Goal: Task Accomplishment & Management: Use online tool/utility

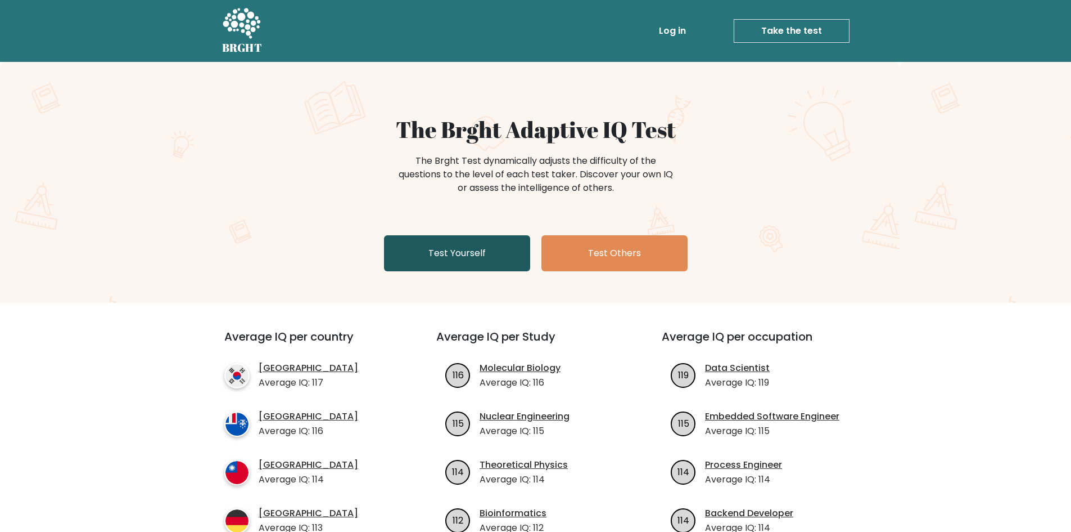
click at [462, 263] on link "Test Yourself" at bounding box center [457, 253] width 146 height 36
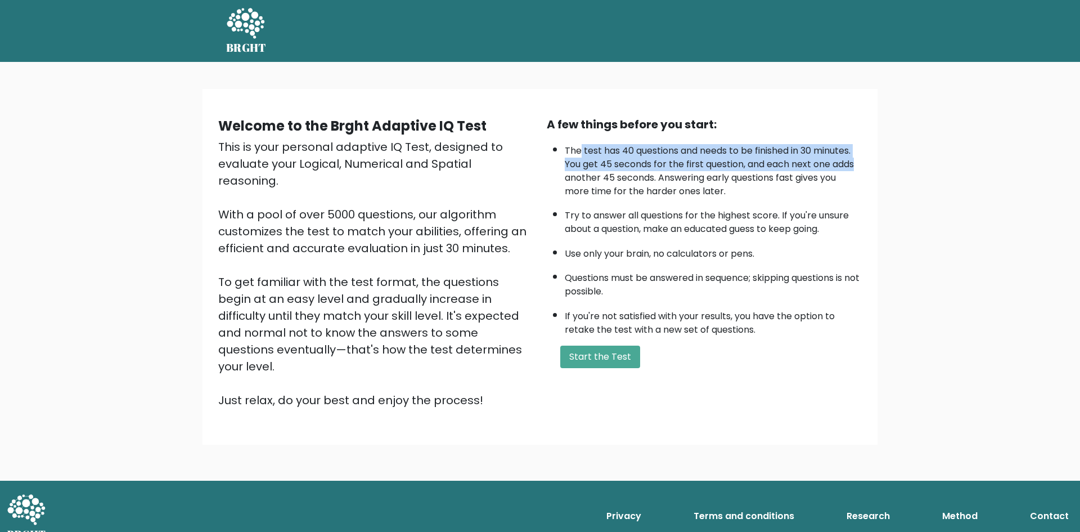
drag, startPoint x: 579, startPoint y: 150, endPoint x: 864, endPoint y: 159, distance: 285.9
click at [864, 159] on div "A few things before you start: The test has 40 questions and needs to be finish…" at bounding box center [704, 262] width 328 height 292
click at [614, 161] on li "The test has 40 questions and needs to be finished in 30 minutes. You get 45 se…" at bounding box center [713, 168] width 297 height 60
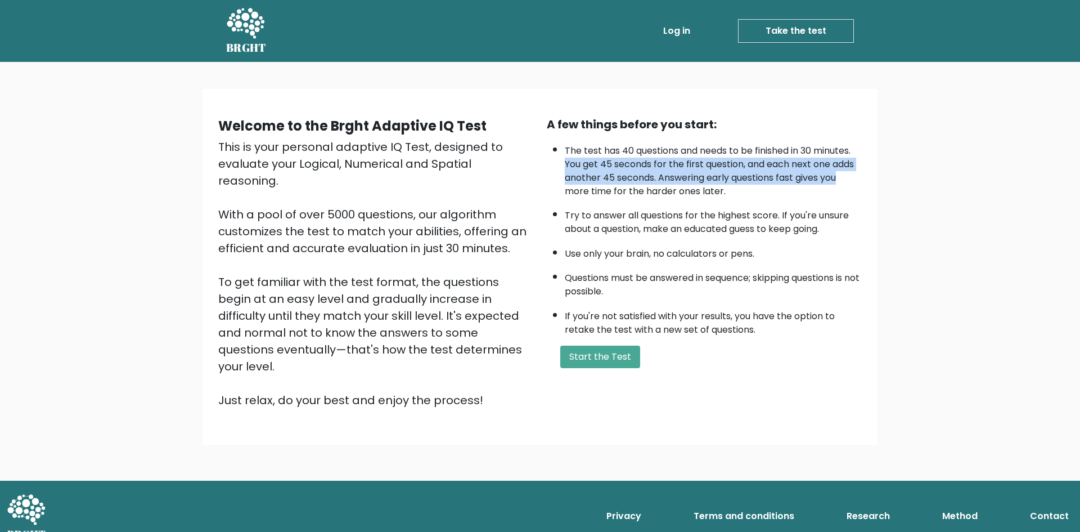
drag, startPoint x: 564, startPoint y: 164, endPoint x: 888, endPoint y: 174, distance: 324.1
click at [875, 174] on div "Welcome to the Brght Adaptive IQ Test This is your personal adaptive IQ Test, d…" at bounding box center [539, 266] width 675 height 355
click at [888, 174] on div "Welcome to the Brght Adaptive IQ Test This is your personal adaptive IQ Test, d…" at bounding box center [540, 271] width 1080 height 418
